Goal: Information Seeking & Learning: Learn about a topic

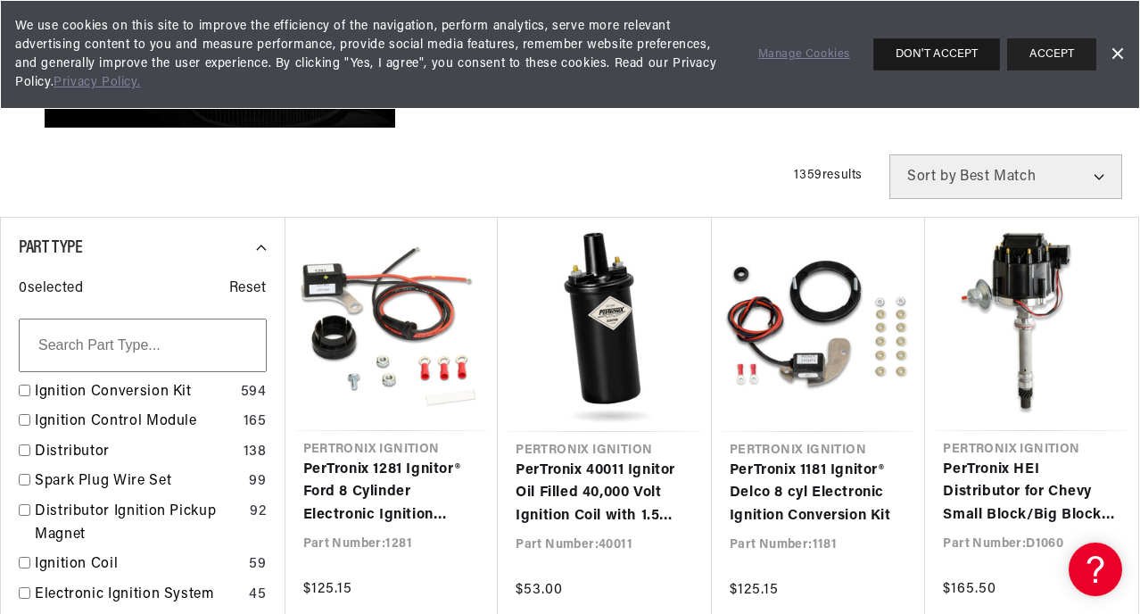
click at [948, 46] on button "DON'T ACCEPT" at bounding box center [936, 54] width 127 height 32
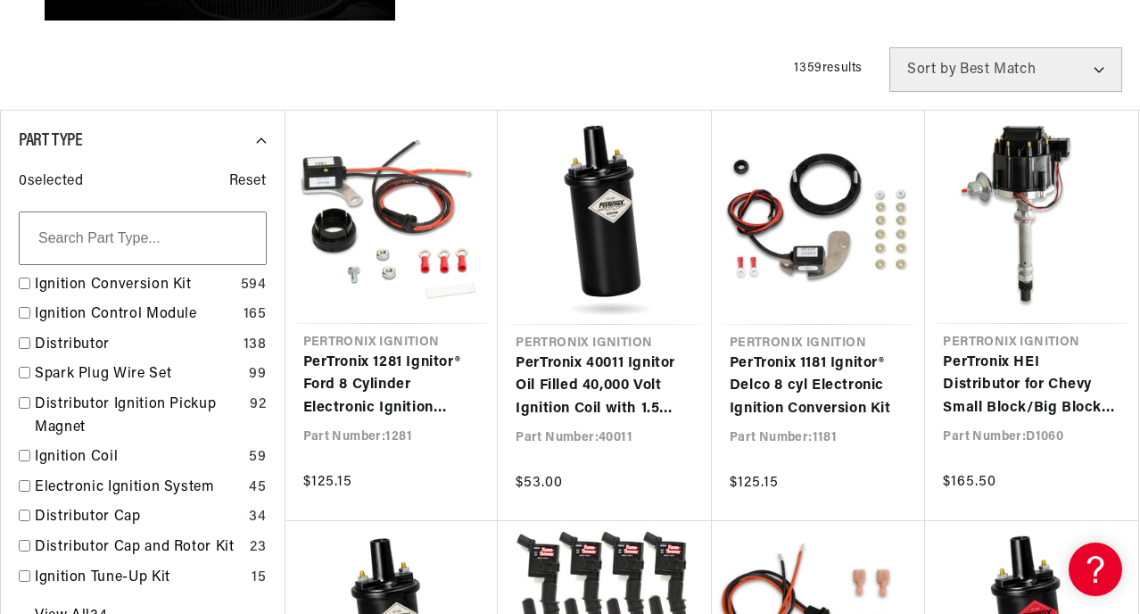
scroll to position [814, 0]
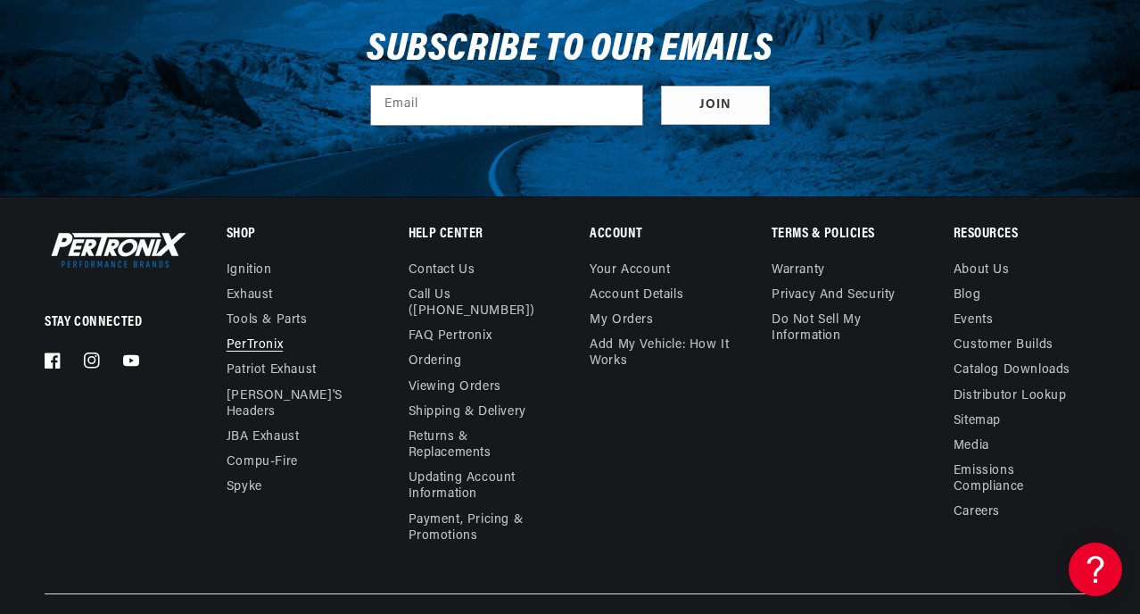
scroll to position [0, 541]
click at [460, 335] on link "FAQ Pertronix" at bounding box center [451, 336] width 84 height 25
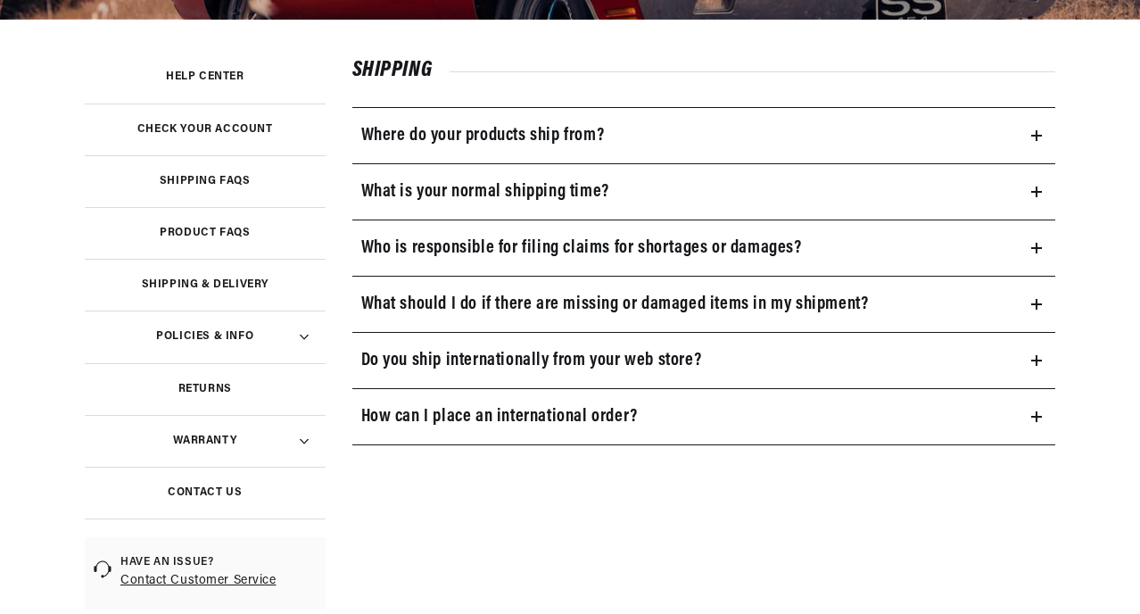
scroll to position [368, 0]
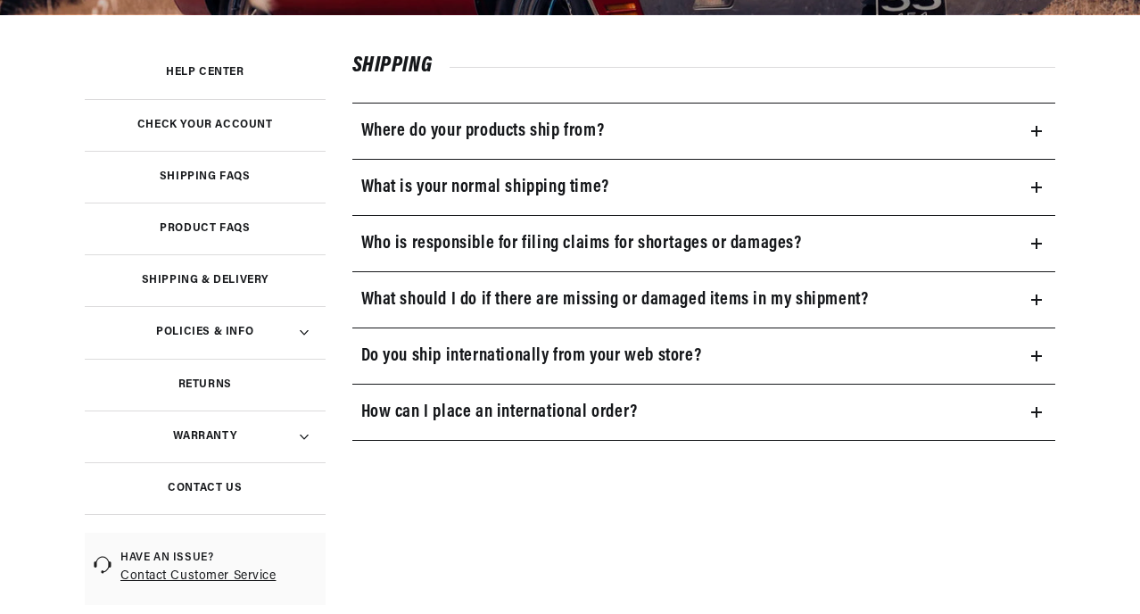
click at [197, 228] on h3 "Product FAQs" at bounding box center [205, 228] width 90 height 9
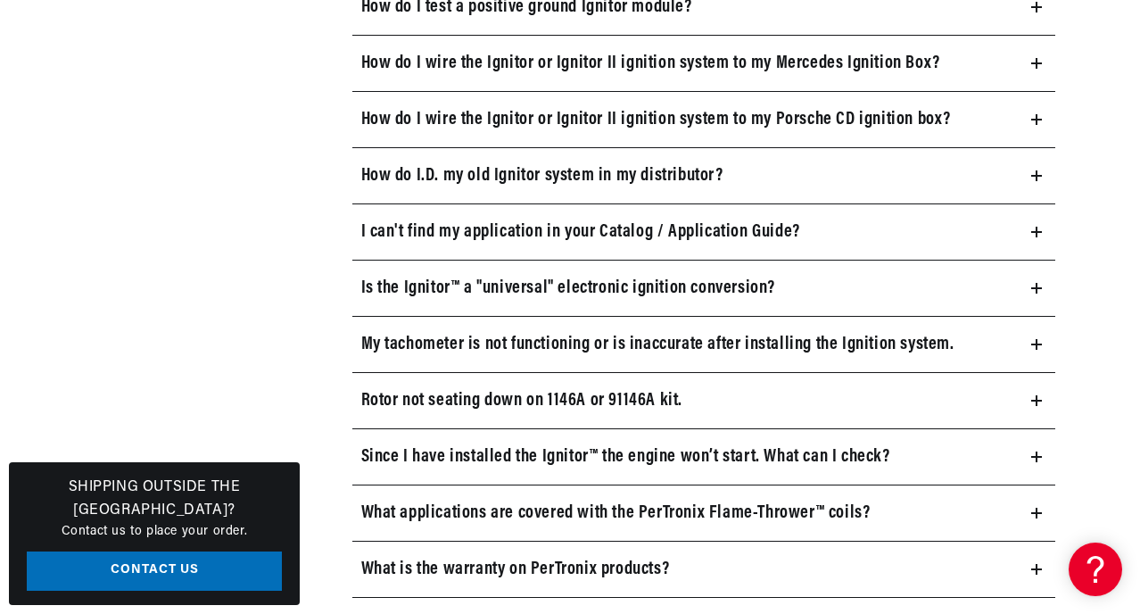
scroll to position [0, 567]
click at [1037, 293] on icon at bounding box center [1037, 288] width 0 height 11
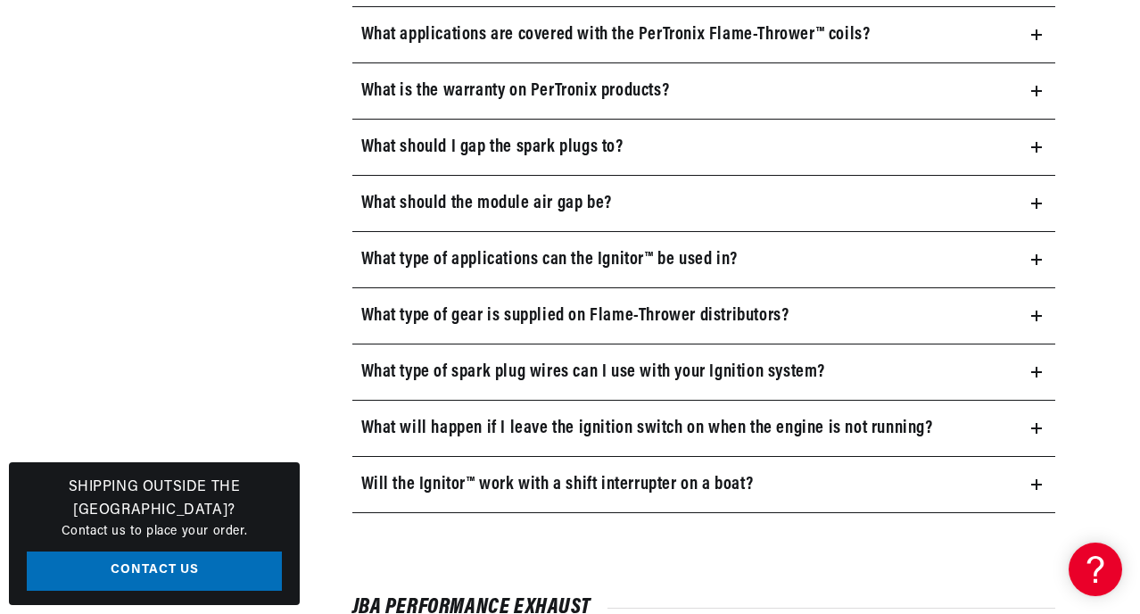
scroll to position [0, 541]
click at [1037, 258] on icon at bounding box center [1036, 259] width 11 height 11
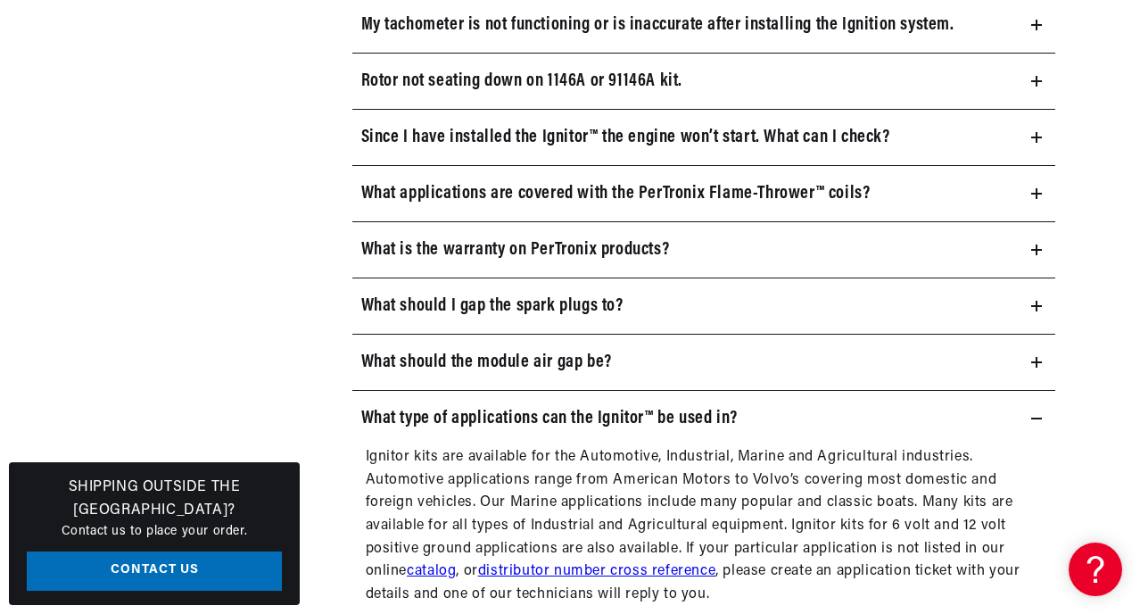
scroll to position [1666, 0]
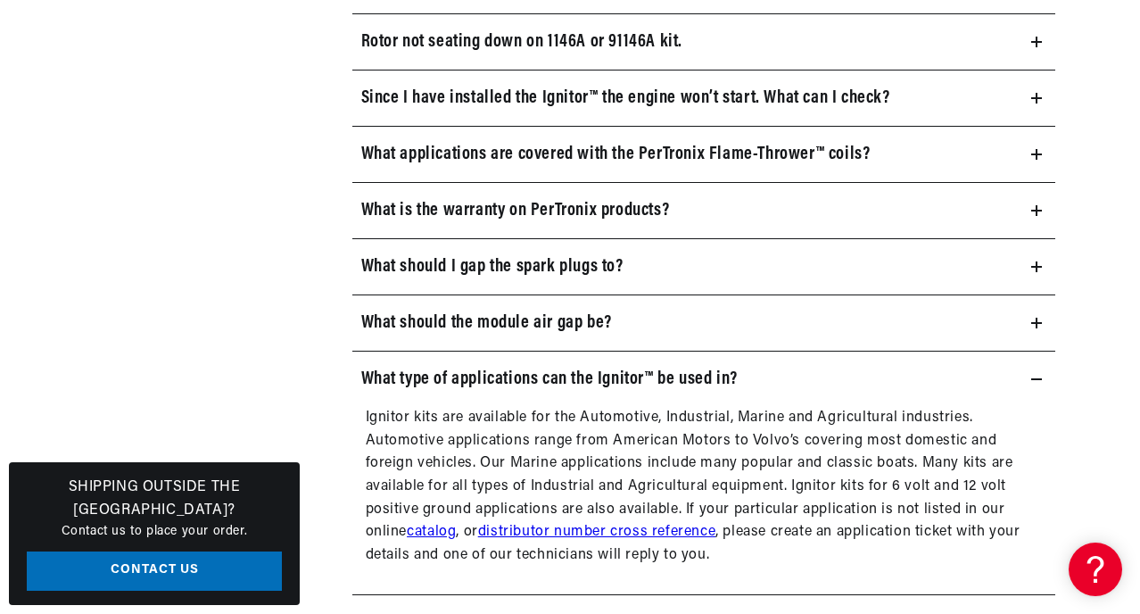
click at [1035, 267] on icon at bounding box center [1036, 267] width 11 height 0
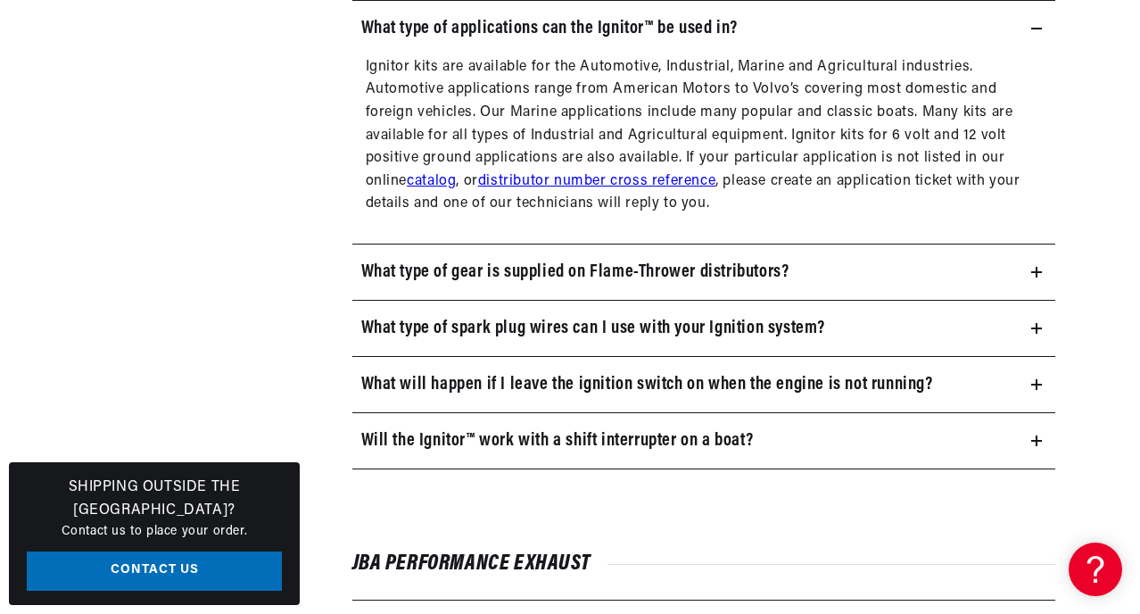
scroll to position [0, 541]
click at [1038, 384] on icon at bounding box center [1036, 384] width 11 height 0
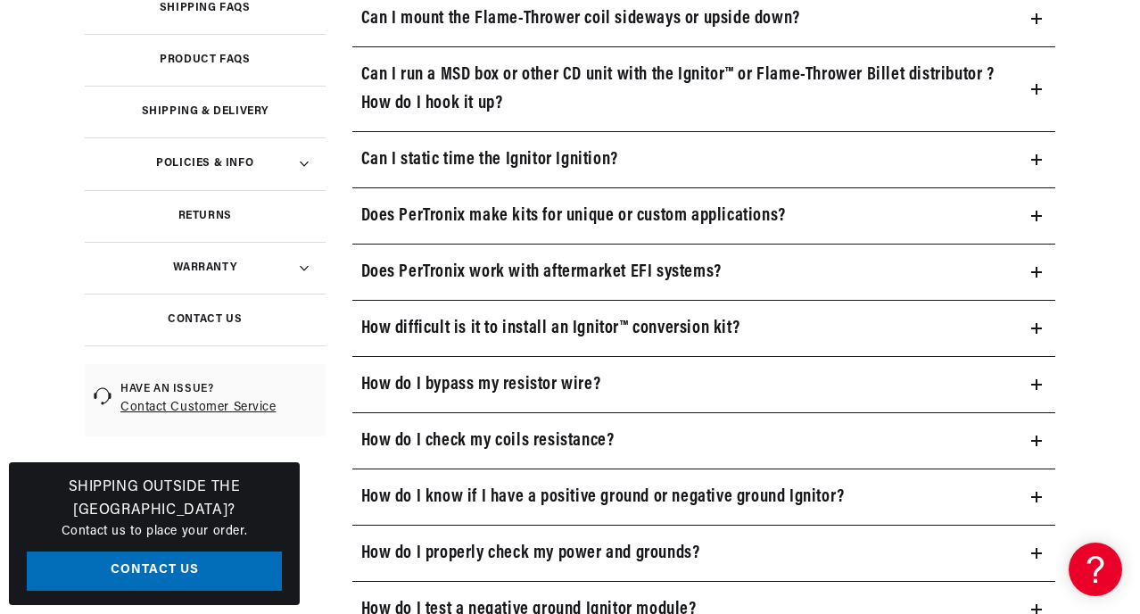
scroll to position [0, 8]
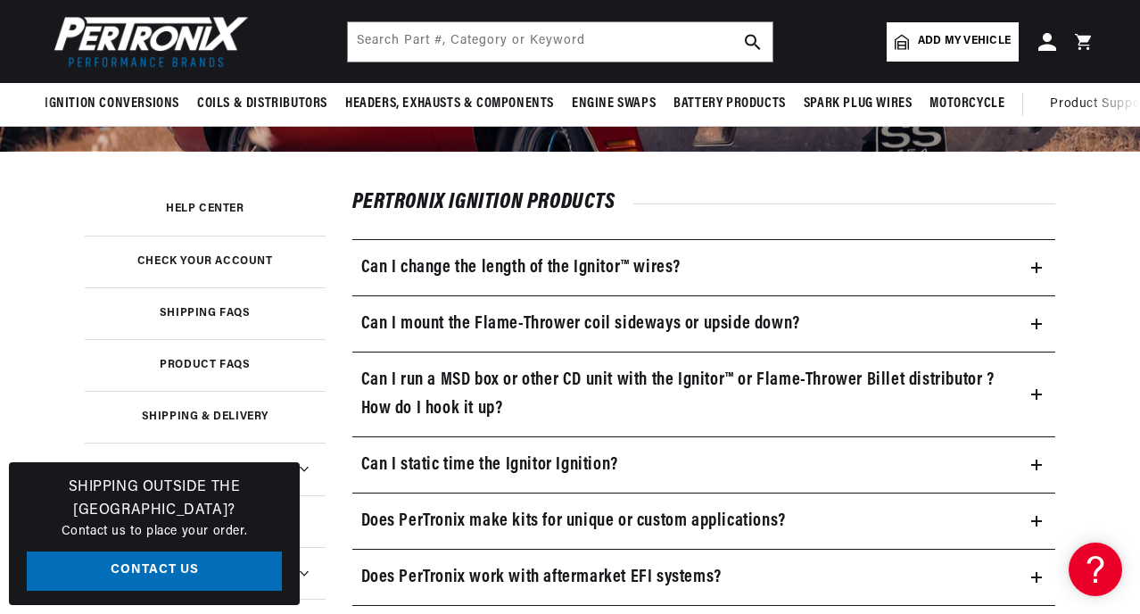
click at [1041, 390] on summary "Can I run a MSD box or other CD unit with the Ignitor™ or Flame-Thrower Billet …" at bounding box center [704, 394] width 704 height 84
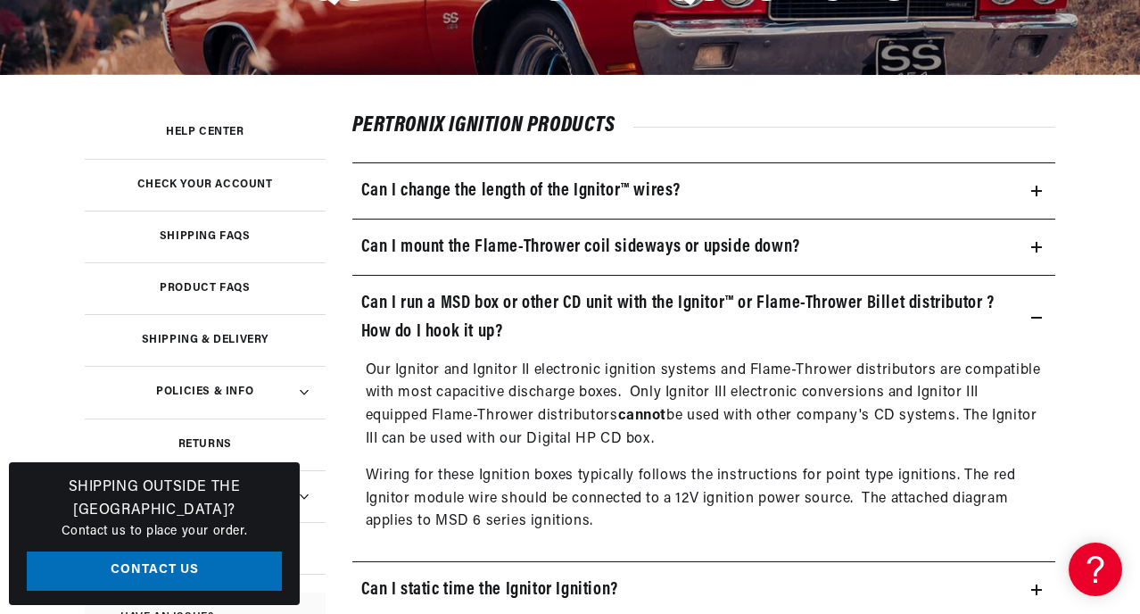
scroll to position [0, 541]
